Goal: Task Accomplishment & Management: Manage account settings

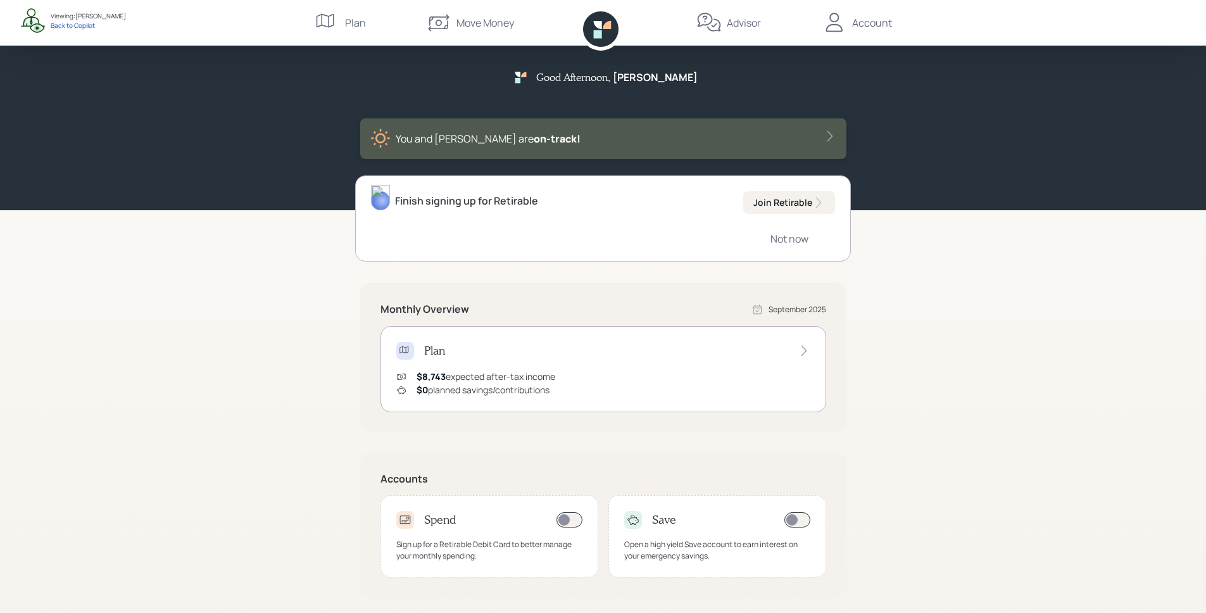
click at [869, 29] on div "Account" at bounding box center [872, 22] width 40 height 15
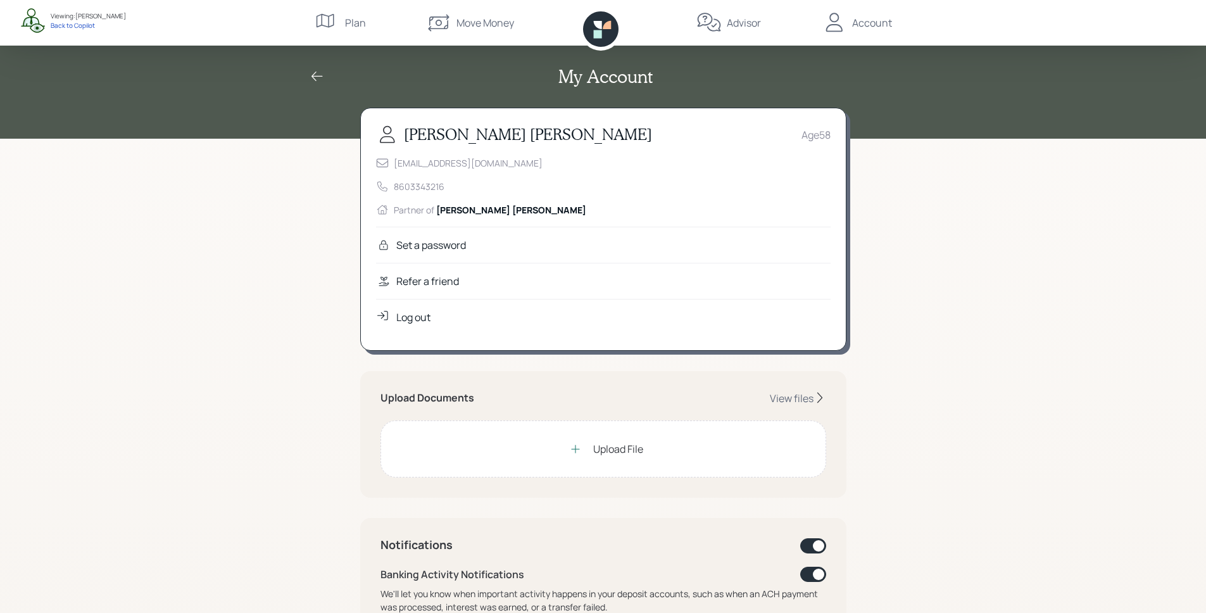
click at [520, 282] on div "Refer a friend" at bounding box center [603, 281] width 455 height 36
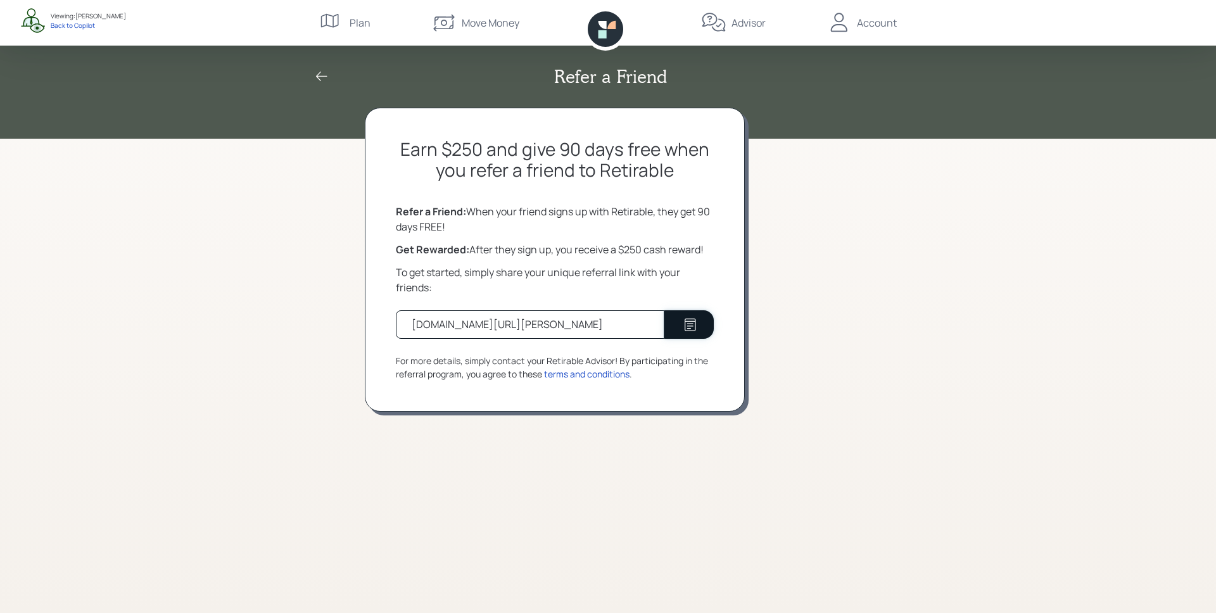
click at [693, 324] on icon at bounding box center [689, 324] width 11 height 13
